Goal: Task Accomplishment & Management: Use online tool/utility

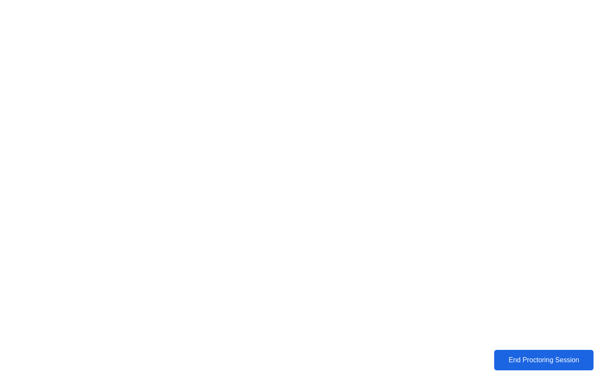
click at [524, 363] on div "End Proctoring Session" at bounding box center [543, 360] width 95 height 8
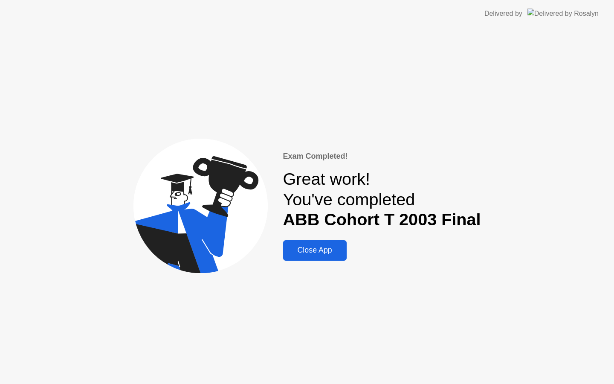
click at [324, 252] on div "Close App" at bounding box center [315, 249] width 58 height 9
click at [315, 253] on div "Close App" at bounding box center [315, 249] width 58 height 9
